Goal: Information Seeking & Learning: Learn about a topic

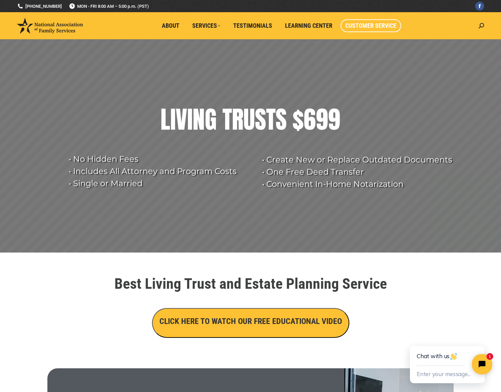
click at [359, 27] on span "Customer Service" at bounding box center [370, 25] width 51 height 7
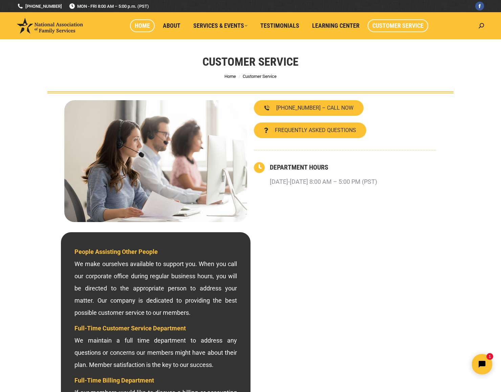
click at [141, 28] on span "Home" at bounding box center [142, 25] width 15 height 7
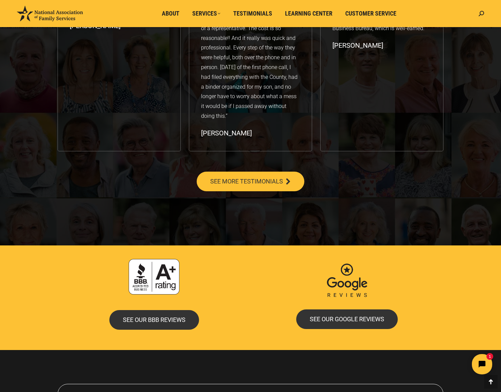
scroll to position [1187, 0]
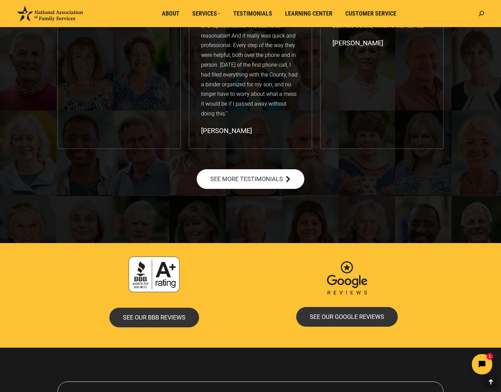
click at [257, 177] on span "SEE MORE TESTIMONIALS" at bounding box center [246, 179] width 73 height 6
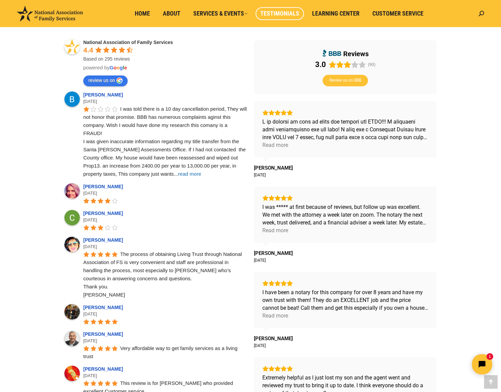
scroll to position [233, 0]
click at [178, 175] on span "read more" at bounding box center [189, 174] width 23 height 6
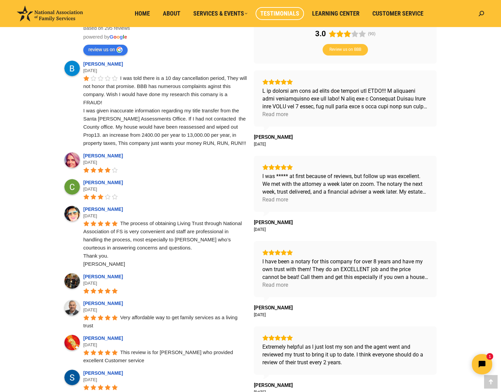
scroll to position [238, 0]
